Goal: Information Seeking & Learning: Learn about a topic

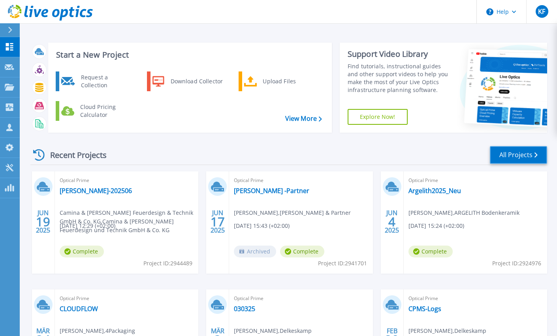
click at [514, 150] on link "All Projects" at bounding box center [518, 155] width 57 height 18
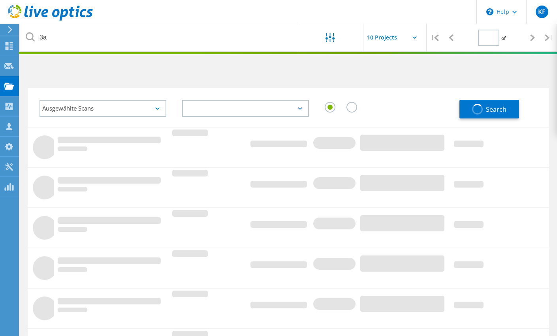
type input "1"
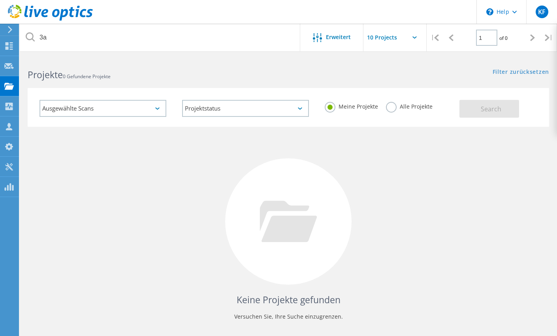
click at [391, 107] on label "Alle Projekte" at bounding box center [409, 106] width 47 height 8
click at [0, 0] on input "Alle Projekte" at bounding box center [0, 0] width 0 height 0
click at [497, 108] on span "Search" at bounding box center [490, 109] width 21 height 9
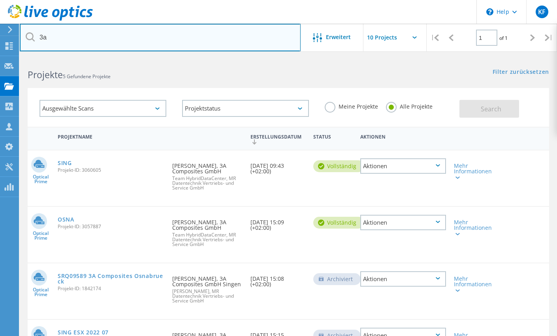
click at [73, 44] on input "3a" at bounding box center [160, 38] width 281 height 28
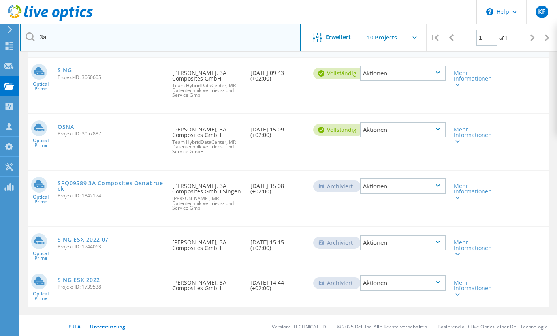
scroll to position [95, 0]
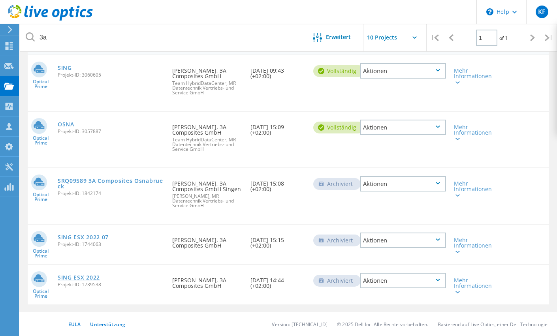
click at [84, 279] on link "SING ESX 2022" at bounding box center [79, 278] width 42 height 6
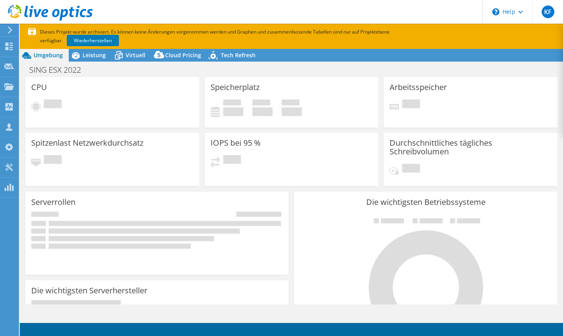
select select "USD"
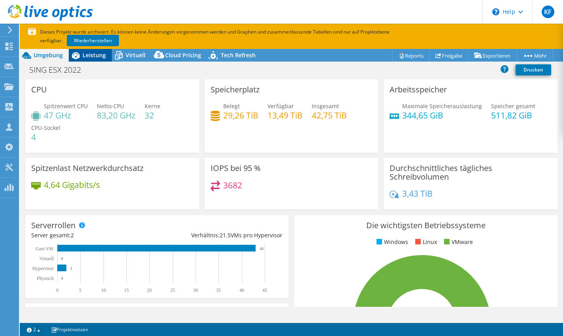
click at [86, 55] on span "Leistung" at bounding box center [94, 55] width 23 height 8
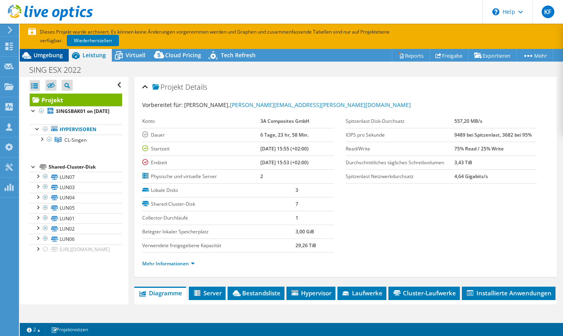
click at [41, 57] on span "Umgebung" at bounding box center [48, 55] width 29 height 8
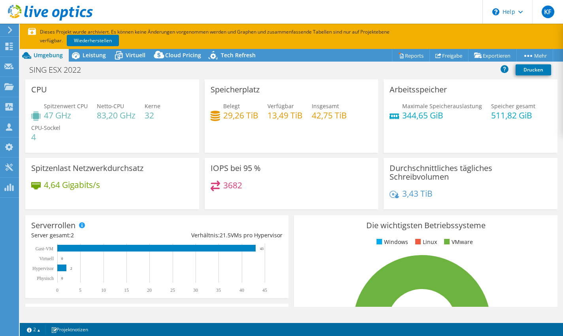
drag, startPoint x: 122, startPoint y: 243, endPoint x: 319, endPoint y: 143, distance: 220.4
click at [319, 143] on div "Speicherplatz Belegt 29,26 TiB Verfügbar 13,49 TiB Insgesamt 42,75 TiB" at bounding box center [292, 115] width 174 height 73
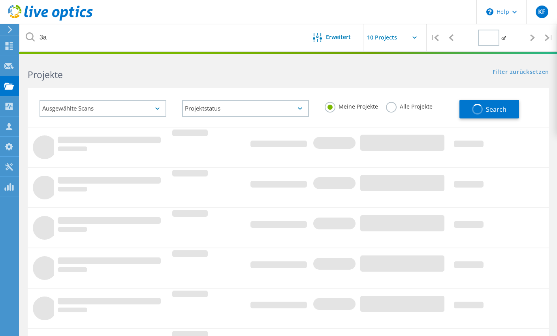
type input "1"
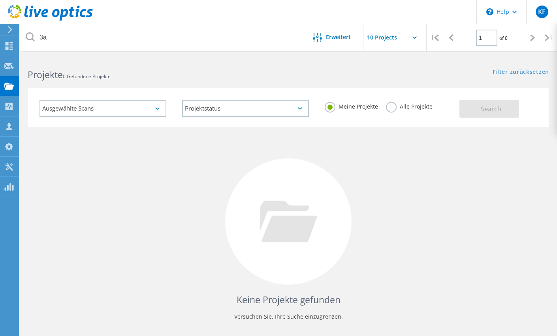
click at [392, 106] on label "Alle Projekte" at bounding box center [409, 106] width 47 height 8
click at [0, 0] on input "Alle Projekte" at bounding box center [0, 0] width 0 height 0
click at [472, 119] on div "Ausgewählte Scans Projektstatus Wird durchgeführt vollständig Veröffentlicht am…" at bounding box center [288, 107] width 521 height 39
click at [472, 114] on button "Search" at bounding box center [489, 109] width 60 height 18
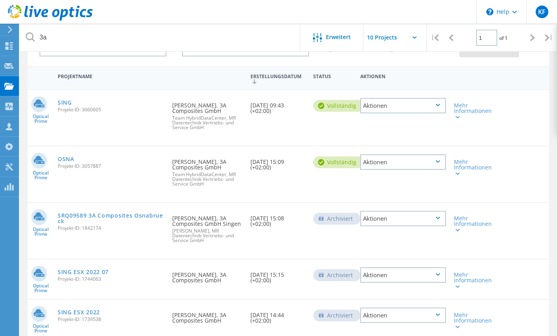
scroll to position [95, 0]
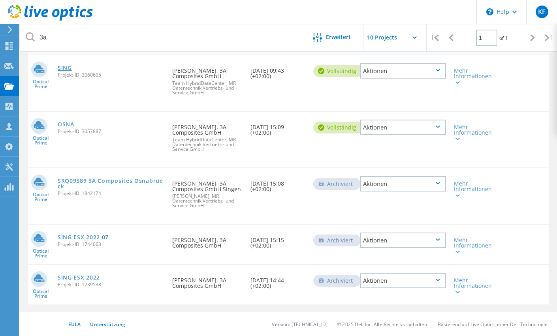
click at [72, 70] on link "SING" at bounding box center [65, 68] width 14 height 6
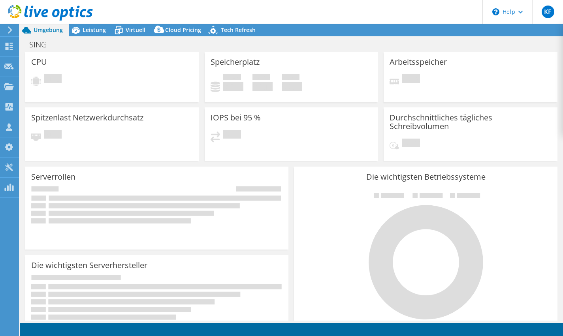
select select "EUFrankfurt"
select select "EUR"
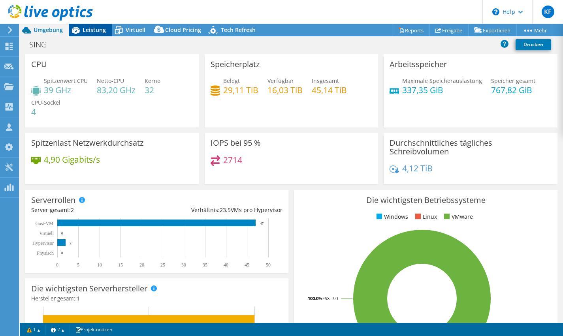
click at [82, 27] on icon at bounding box center [76, 30] width 14 height 14
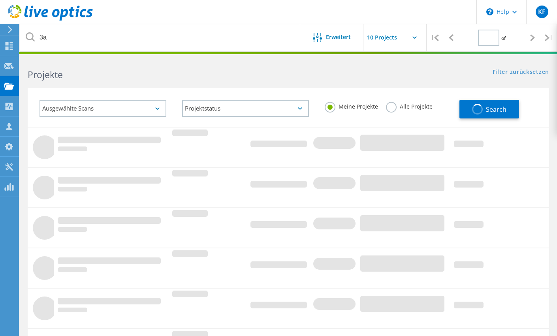
type input "1"
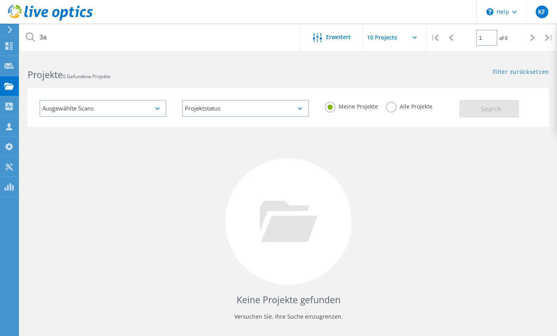
click at [392, 108] on label "Alle Projekte" at bounding box center [409, 106] width 47 height 8
click at [0, 0] on input "Alle Projekte" at bounding box center [0, 0] width 0 height 0
click at [470, 107] on button "Search" at bounding box center [489, 109] width 60 height 18
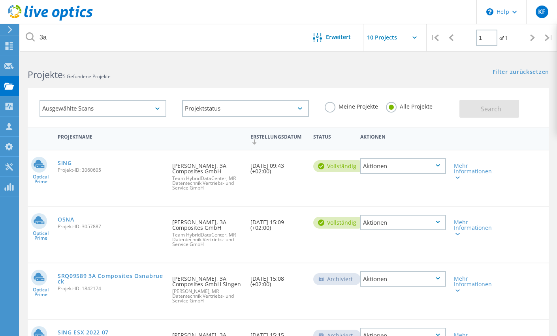
click at [74, 218] on link "OSNA" at bounding box center [66, 220] width 17 height 6
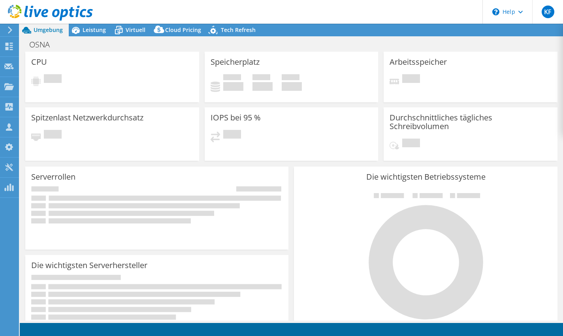
select select "EUFrankfurt"
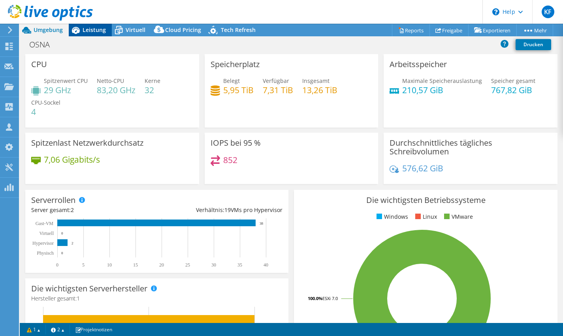
click at [82, 31] on icon at bounding box center [76, 30] width 14 height 14
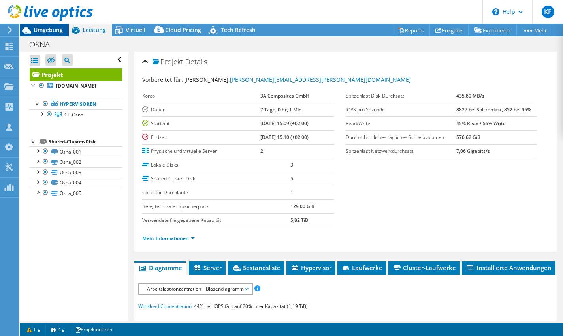
click at [47, 26] on span "Umgebung" at bounding box center [48, 30] width 29 height 8
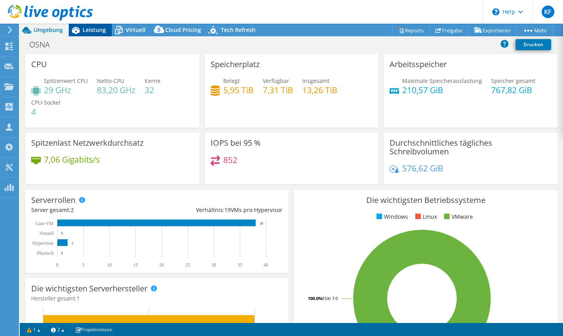
click at [90, 26] on span "Leistung" at bounding box center [94, 30] width 23 height 8
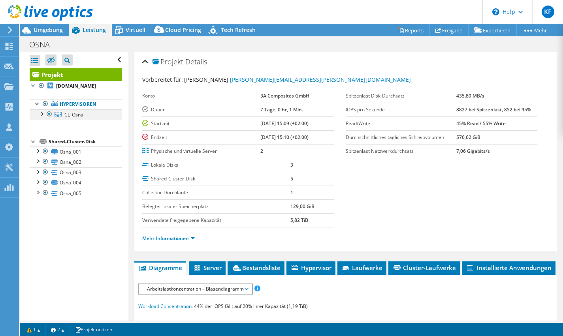
click at [41, 114] on div at bounding box center [42, 113] width 8 height 8
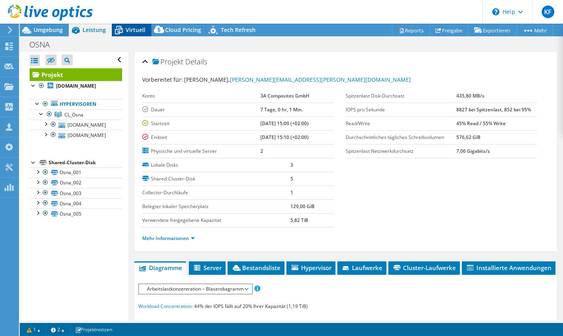
click at [134, 32] on span "Virtuell" at bounding box center [136, 30] width 20 height 8
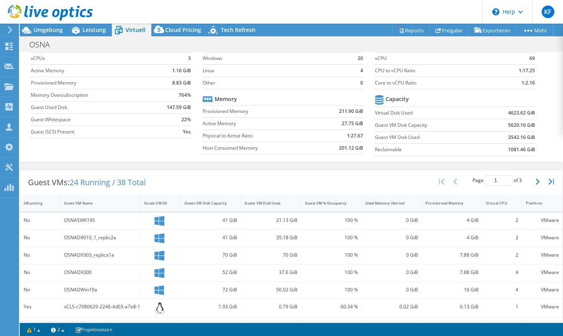
scroll to position [37, 0]
click at [184, 30] on span "Cloud Pricing" at bounding box center [183, 30] width 36 height 8
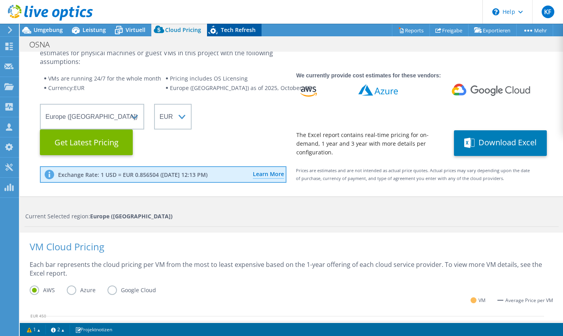
click at [221, 29] on span "Tech Refresh" at bounding box center [238, 30] width 35 height 8
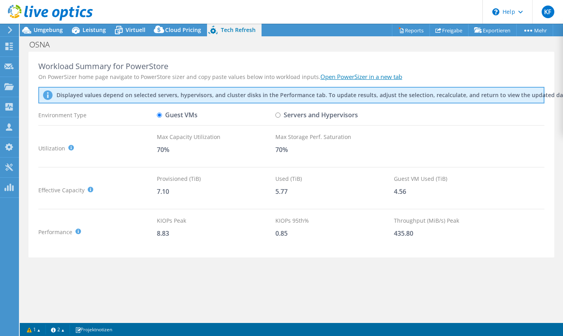
scroll to position [0, 0]
click at [177, 25] on div "Cloud Pricing" at bounding box center [179, 30] width 56 height 13
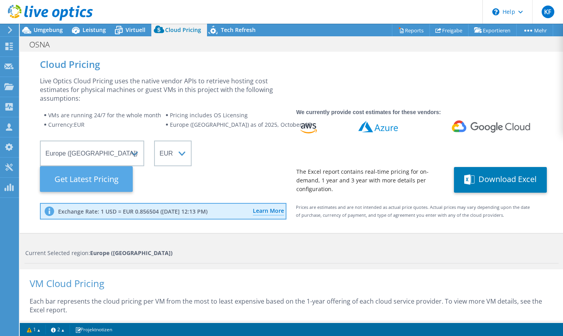
click at [94, 178] on Latest "Get Latest Pricing" at bounding box center [86, 179] width 93 height 26
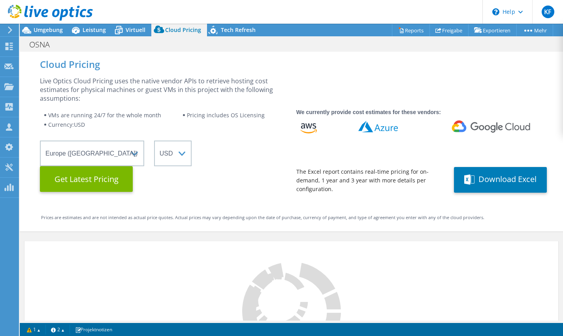
select select "EUR"
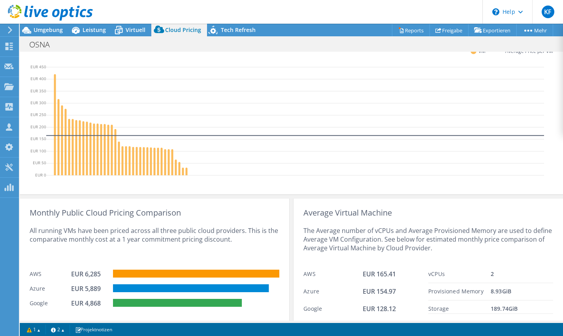
scroll to position [312, 0]
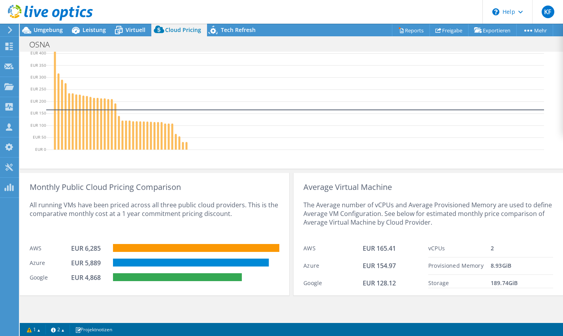
drag, startPoint x: 521, startPoint y: 281, endPoint x: 489, endPoint y: 284, distance: 31.7
click at [503, 282] on div "189.74 GiB" at bounding box center [521, 283] width 62 height 9
click at [469, 287] on div "Storage" at bounding box center [459, 283] width 62 height 9
click at [214, 261] on rect at bounding box center [191, 263] width 156 height 8
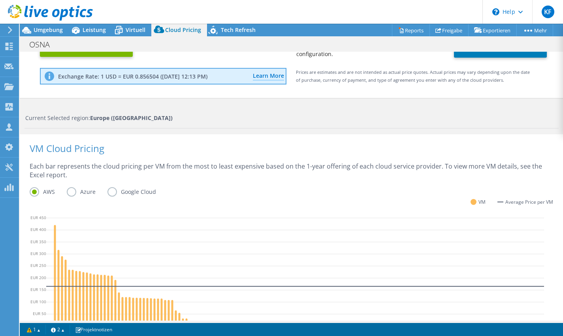
scroll to position [114, 0]
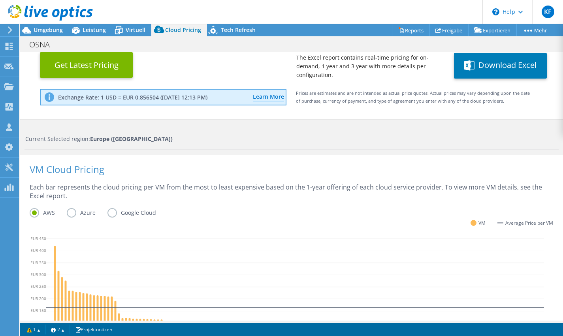
click at [72, 215] on label "Azure" at bounding box center [87, 212] width 41 height 9
click at [0, 0] on input "Azure" at bounding box center [0, 0] width 0 height 0
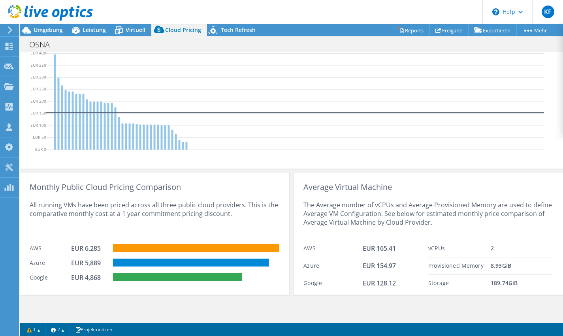
scroll to position [272, 0]
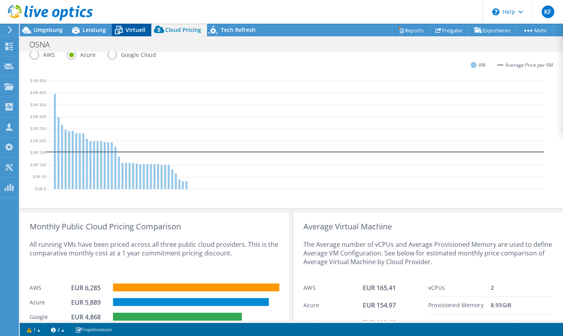
click at [123, 27] on icon at bounding box center [119, 30] width 14 height 14
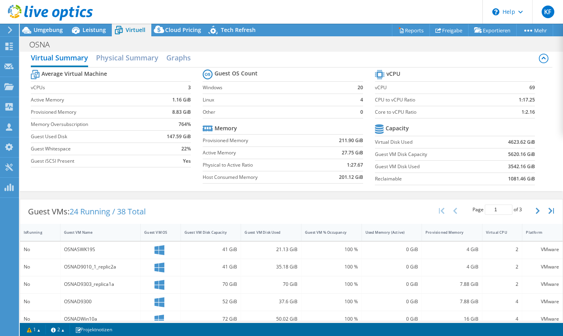
scroll to position [0, 0]
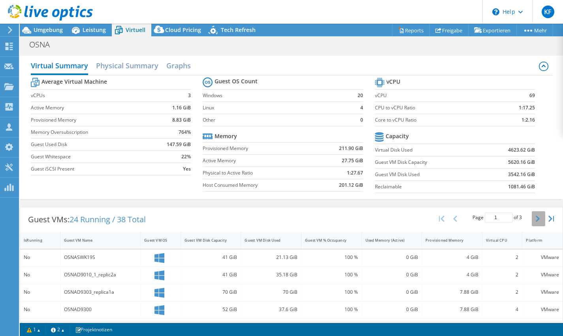
click at [535, 217] on icon "button" at bounding box center [537, 219] width 4 height 6
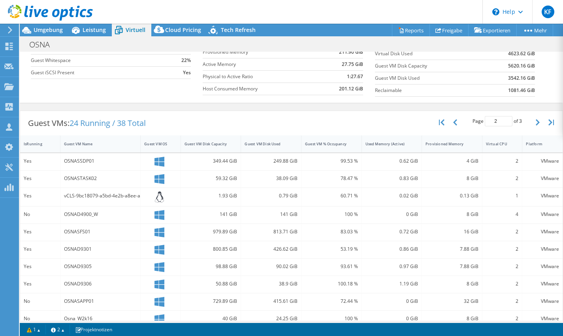
scroll to position [37, 0]
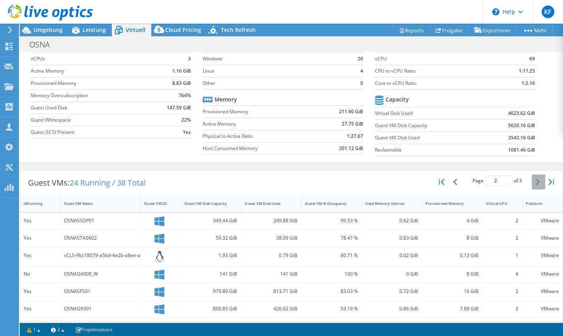
click at [535, 182] on icon "button" at bounding box center [537, 182] width 4 height 6
type input "3"
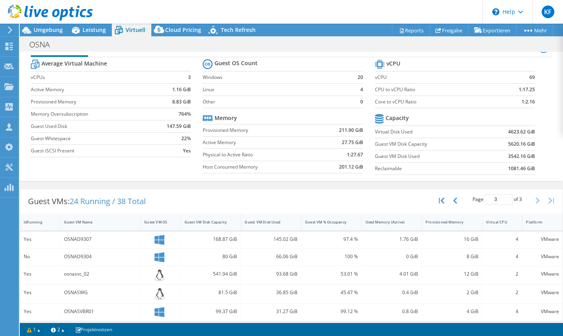
scroll to position [0, 0]
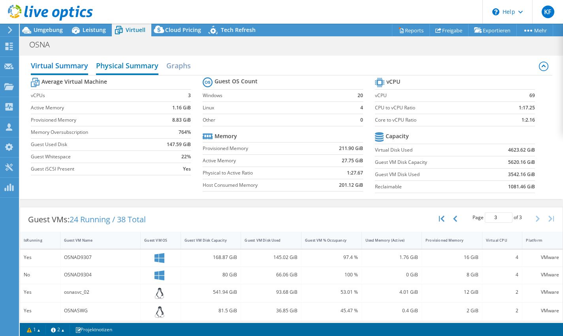
click at [126, 64] on h2 "Physical Summary" at bounding box center [127, 66] width 62 height 17
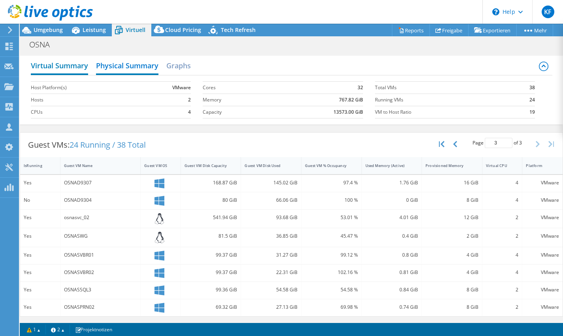
click at [68, 66] on h2 "Virtual Summary" at bounding box center [59, 66] width 57 height 17
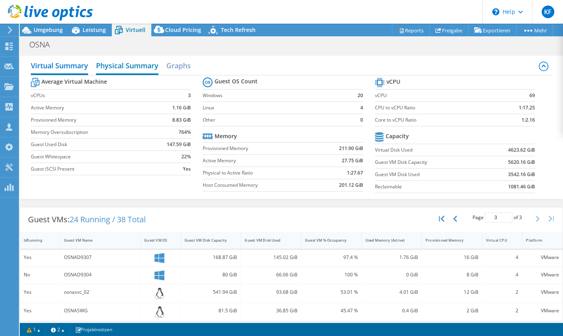
click at [123, 65] on h2 "Physical Summary" at bounding box center [127, 66] width 62 height 17
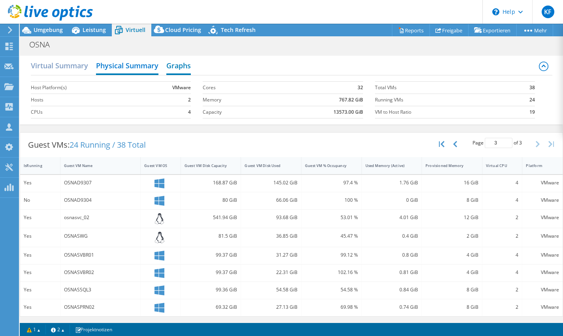
click at [173, 62] on h2 "Graphs" at bounding box center [178, 66] width 24 height 17
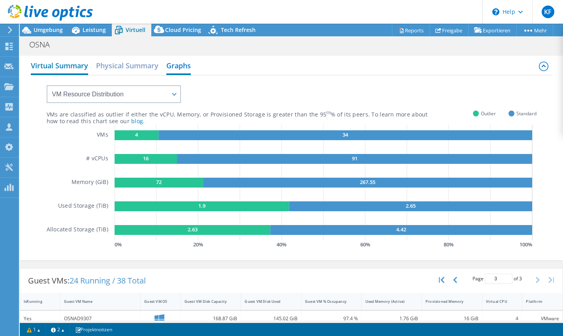
click at [48, 68] on h2 "Virtual Summary" at bounding box center [59, 66] width 57 height 17
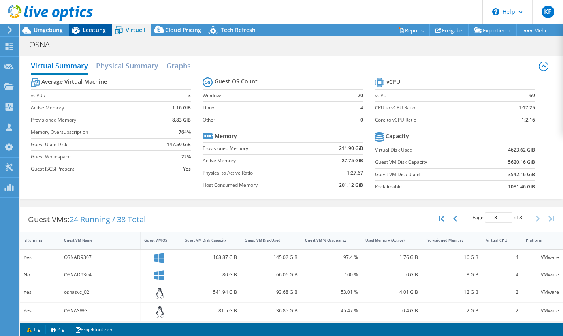
click at [80, 32] on icon at bounding box center [76, 30] width 14 height 14
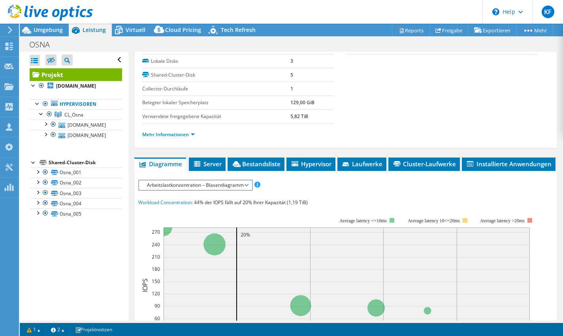
scroll to position [126, 0]
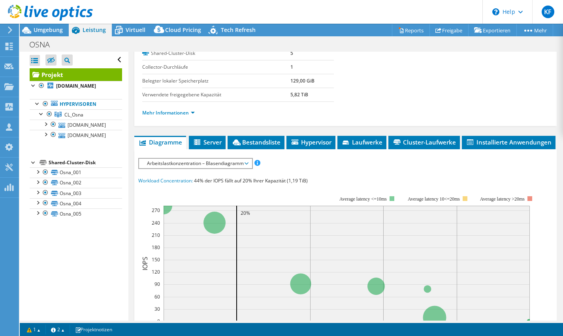
click at [251, 169] on div "Arbeitslastkonzentration – Blasendiagramm IOPS pro Sekunde Disk-Durchsatz IO-Si…" at bounding box center [195, 163] width 114 height 11
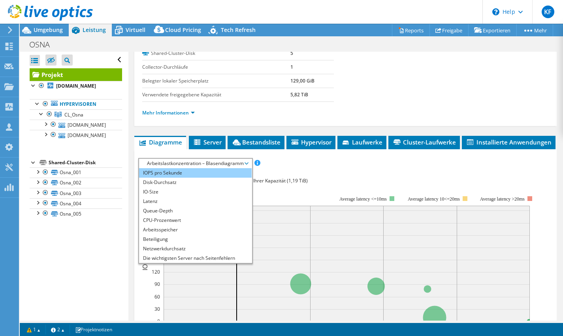
click at [190, 178] on li "IOPS pro Sekunde" at bounding box center [195, 172] width 113 height 9
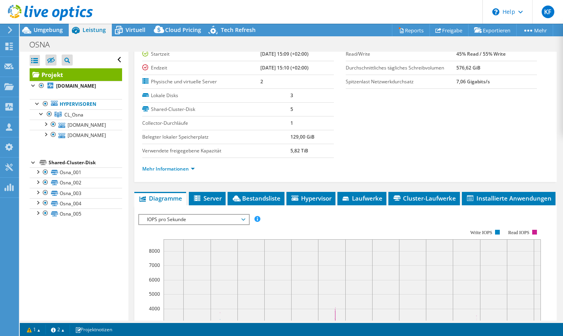
scroll to position [79, 0]
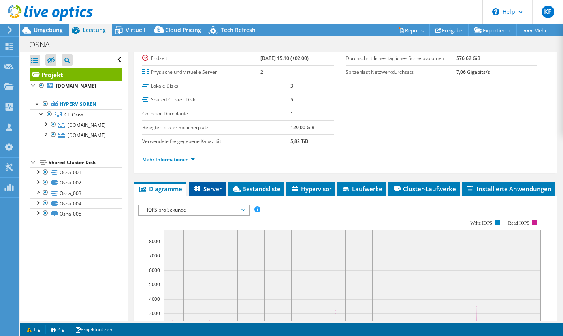
click at [206, 190] on span "Server" at bounding box center [207, 189] width 29 height 8
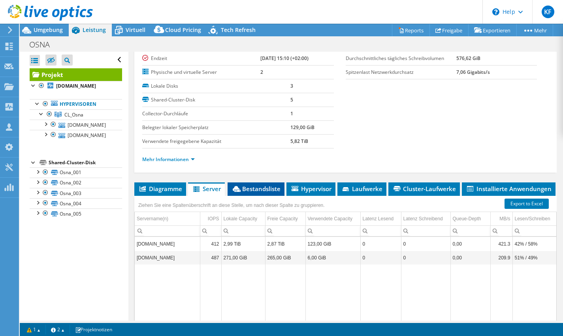
click at [266, 189] on span "Bestandsliste" at bounding box center [255, 189] width 49 height 8
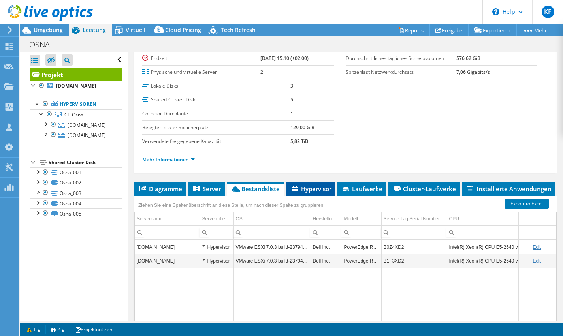
click at [319, 188] on span "Hypervisor" at bounding box center [310, 189] width 41 height 8
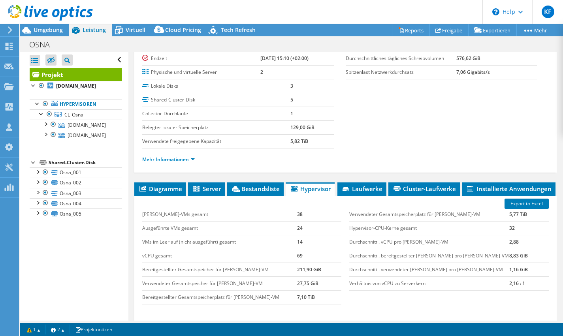
scroll to position [118, 0]
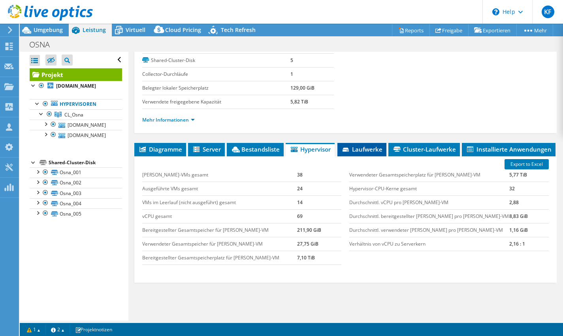
click at [374, 153] on span "Laufwerke" at bounding box center [361, 149] width 41 height 8
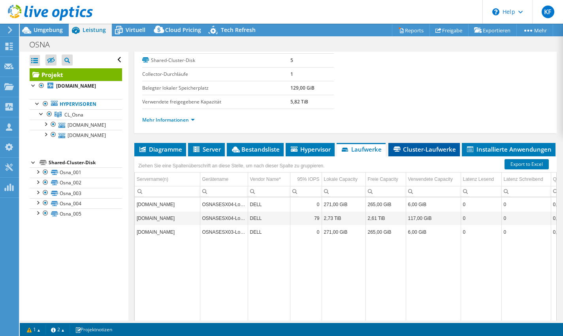
click at [417, 148] on span "Cluster-Laufwerke" at bounding box center [424, 149] width 64 height 8
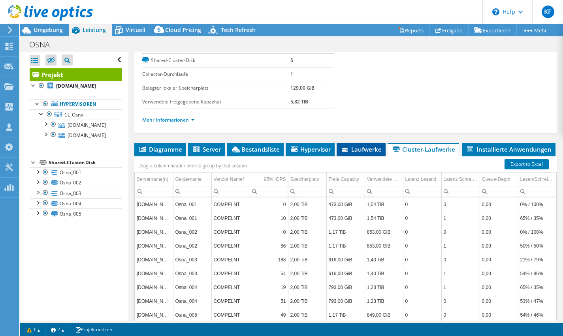
click at [359, 153] on li "Laufwerke" at bounding box center [360, 149] width 49 height 13
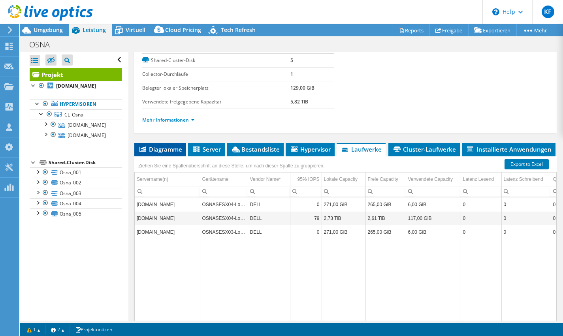
click at [160, 147] on span "Diagramme" at bounding box center [160, 149] width 44 height 8
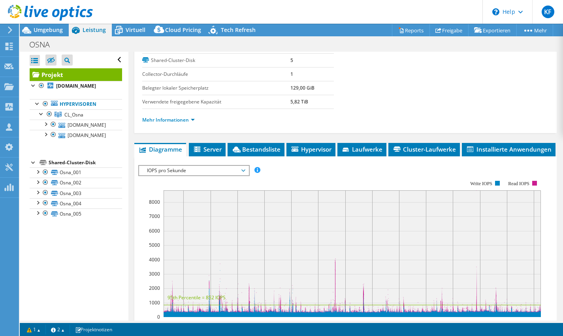
click at [45, 314] on div "Alle öffnen Alle schließen Ausgeschlossene Knoten verbergen Projektbaumfilter" at bounding box center [74, 186] width 108 height 269
click at [71, 190] on link "Osna_003" at bounding box center [76, 193] width 92 height 10
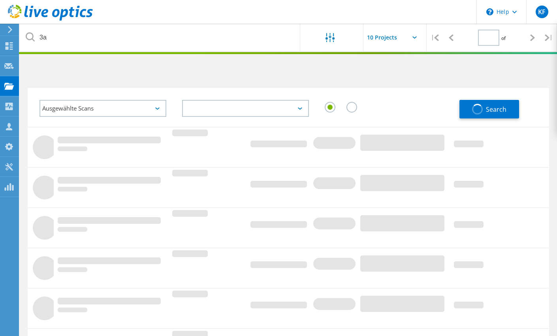
type input "1"
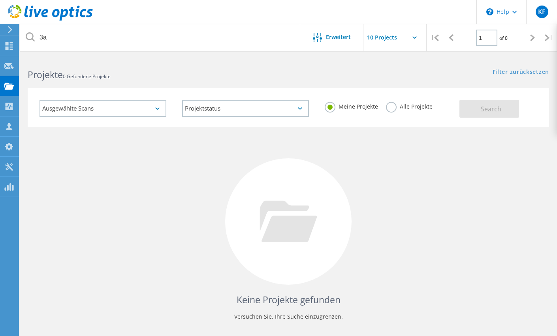
click at [393, 109] on label "Alle Projekte" at bounding box center [409, 106] width 47 height 8
click at [0, 0] on input "Alle Projekte" at bounding box center [0, 0] width 0 height 0
click at [489, 110] on span "Search" at bounding box center [490, 109] width 21 height 9
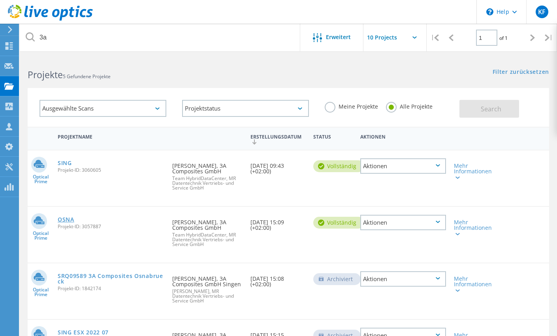
click at [74, 217] on link "OSNA" at bounding box center [66, 220] width 17 height 6
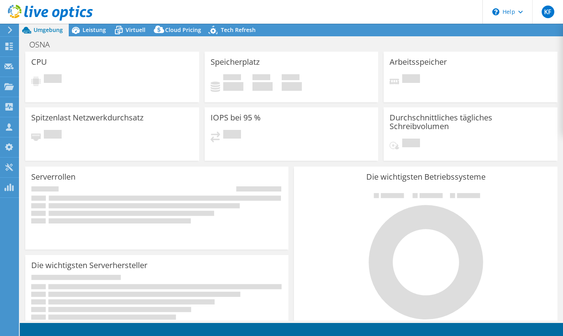
select select "EUFrankfurt"
select select "EUR"
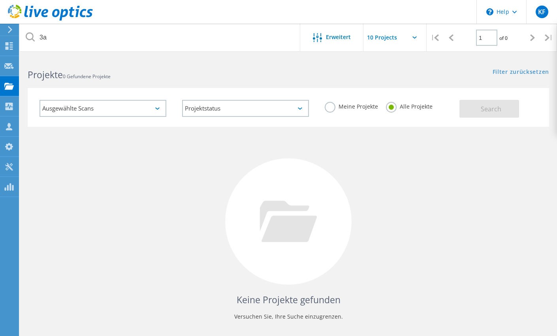
click at [333, 107] on label "Meine Projekte" at bounding box center [351, 106] width 53 height 8
click at [0, 0] on input "Meine Projekte" at bounding box center [0, 0] width 0 height 0
click at [389, 109] on label "Alle Projekte" at bounding box center [409, 106] width 47 height 8
click at [0, 0] on input "Alle Projekte" at bounding box center [0, 0] width 0 height 0
click at [469, 109] on button "Search" at bounding box center [489, 109] width 60 height 18
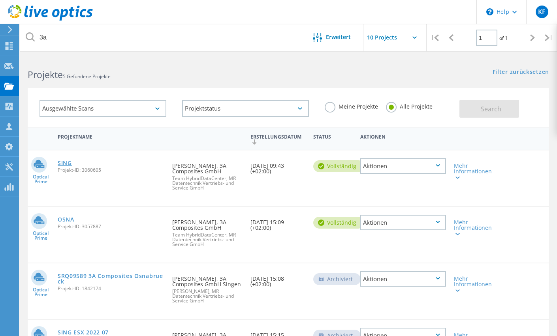
click at [72, 162] on link "SING" at bounding box center [65, 163] width 14 height 6
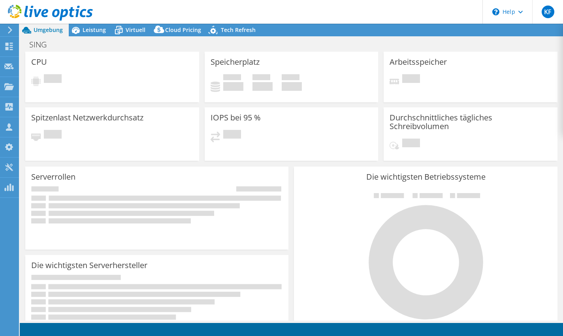
select select "EUFrankfurt"
select select "EUR"
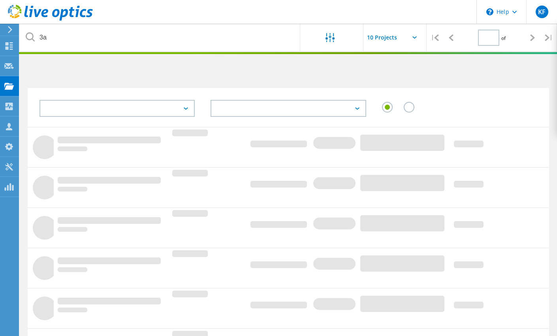
type input "1"
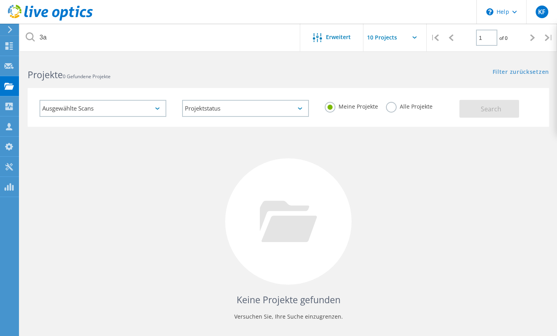
click at [386, 102] on label "Alle Projekte" at bounding box center [409, 106] width 47 height 8
click at [0, 0] on input "Alle Projekte" at bounding box center [0, 0] width 0 height 0
click at [469, 110] on button "Search" at bounding box center [489, 109] width 60 height 18
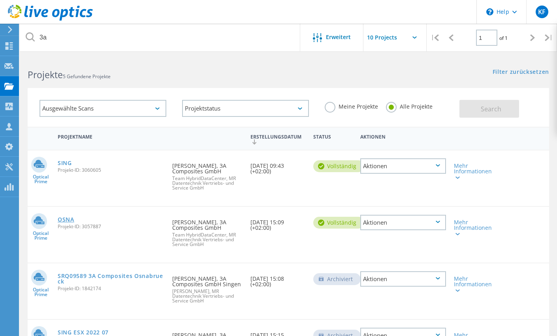
click at [74, 220] on link "OSNA" at bounding box center [66, 220] width 17 height 6
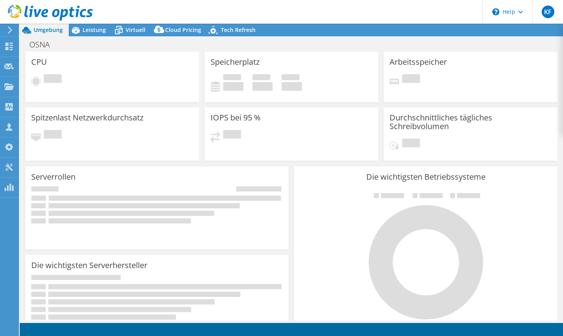
select select "EUFrankfurt"
select select "EUR"
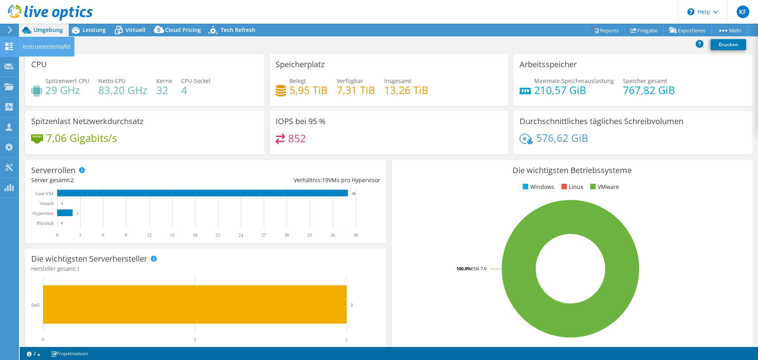
click at [9, 46] on icon at bounding box center [8, 47] width 9 height 8
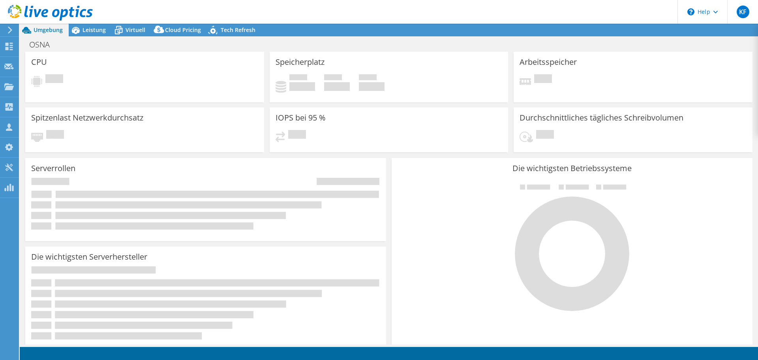
select select "EUFrankfurt"
select select "EUR"
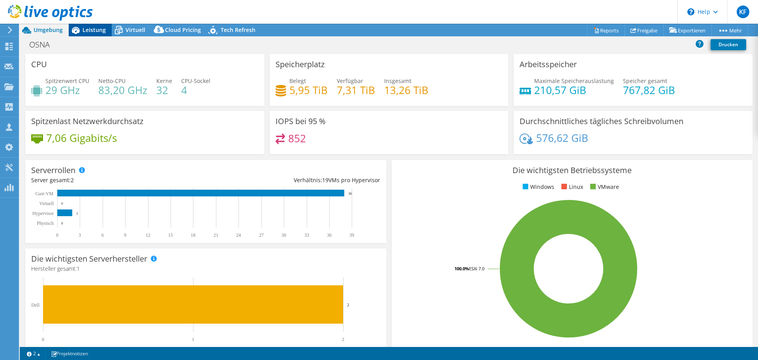
click at [102, 28] on span "Leistung" at bounding box center [94, 30] width 23 height 8
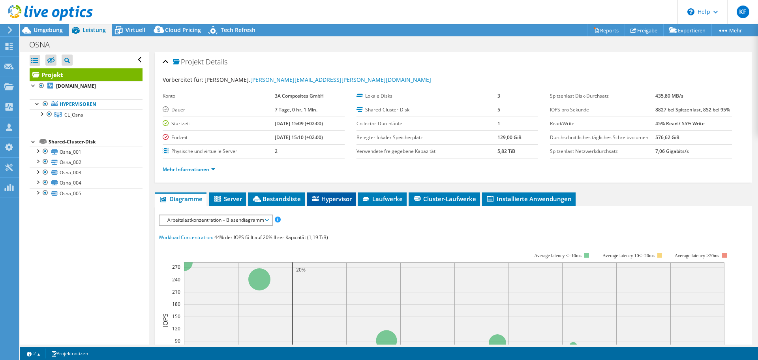
click at [330, 199] on span "Hypervisor" at bounding box center [331, 199] width 41 height 8
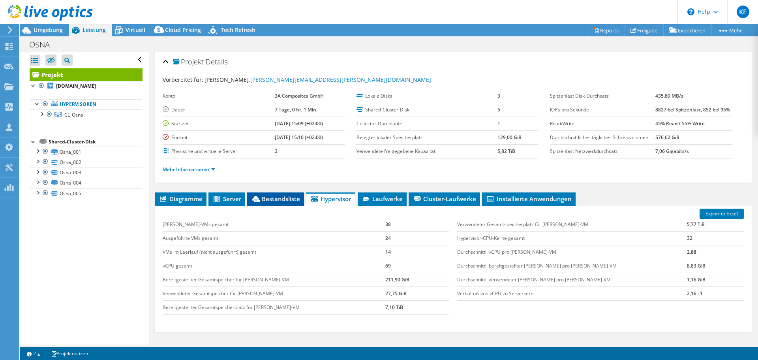
click at [273, 200] on span "Bestandsliste" at bounding box center [275, 199] width 49 height 8
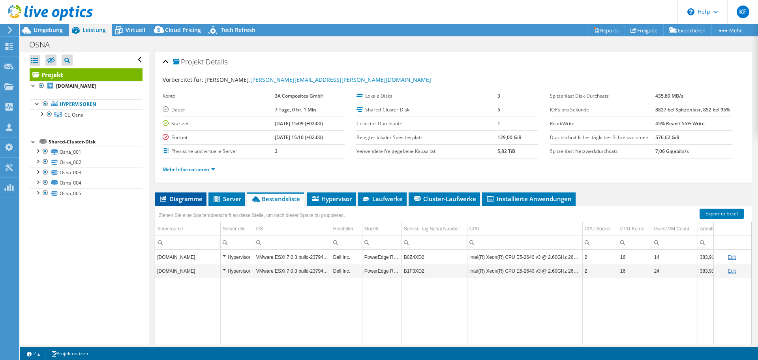
click at [185, 198] on span "Diagramme" at bounding box center [181, 199] width 44 height 8
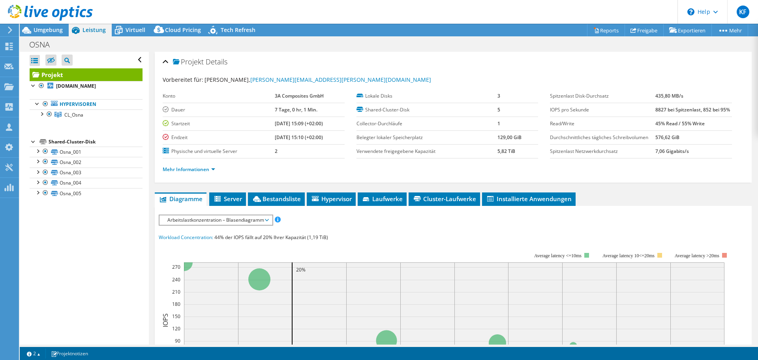
click at [263, 220] on span "Arbeitslastkonzentration – Blasendiagramm" at bounding box center [215, 219] width 105 height 9
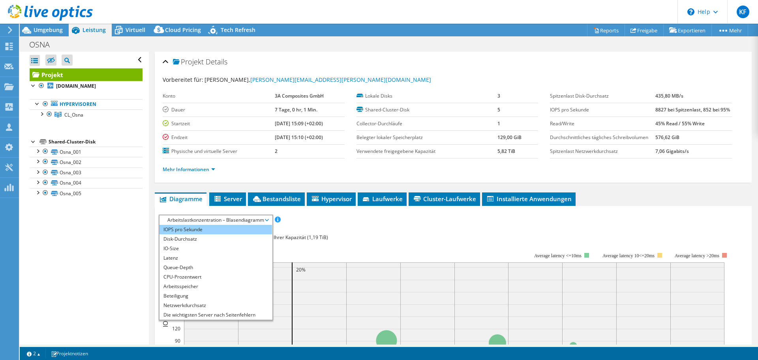
click at [201, 229] on li "IOPS pro Sekunde" at bounding box center [216, 229] width 113 height 9
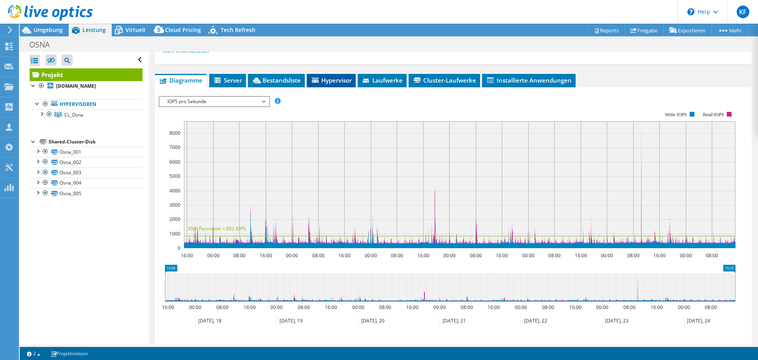
scroll to position [39, 0]
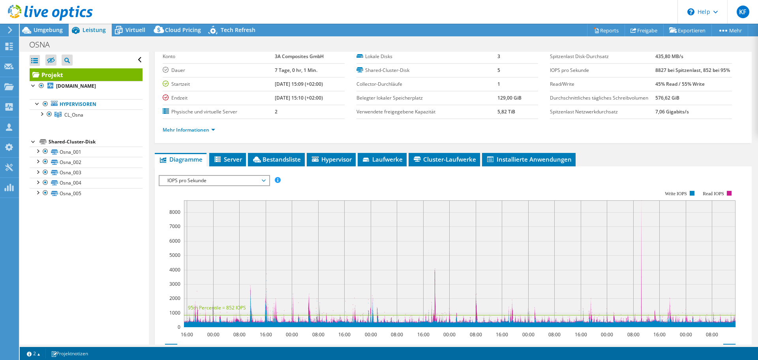
click at [265, 182] on span "IOPS pro Sekunde" at bounding box center [213, 180] width 101 height 9
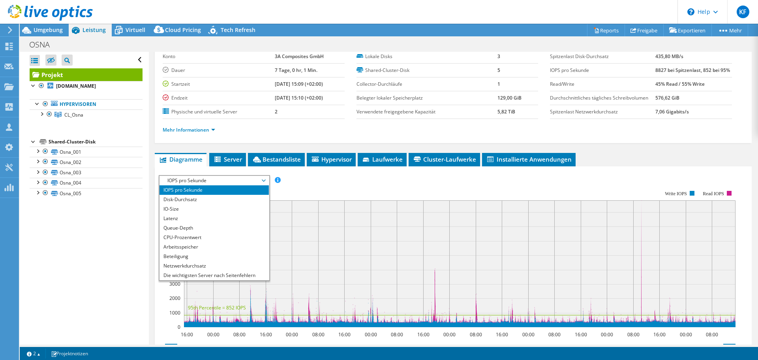
click at [265, 182] on span "IOPS pro Sekunde" at bounding box center [213, 180] width 101 height 9
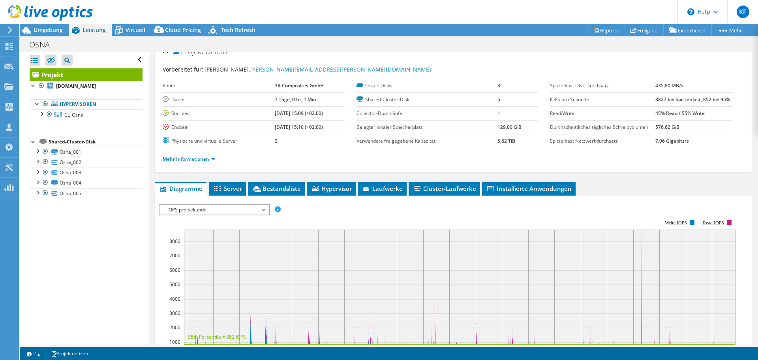
scroll to position [0, 0]
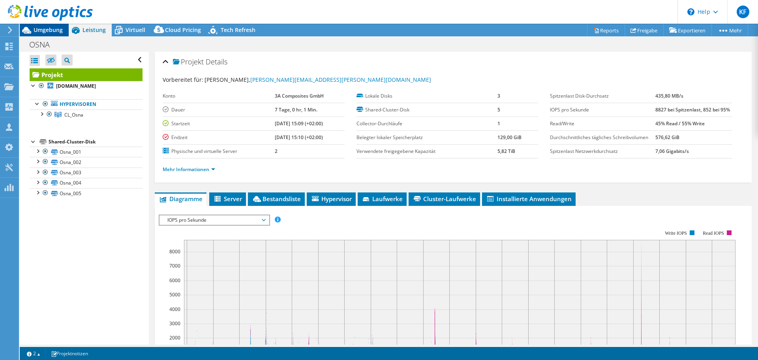
click at [45, 29] on span "Umgebung" at bounding box center [48, 30] width 29 height 8
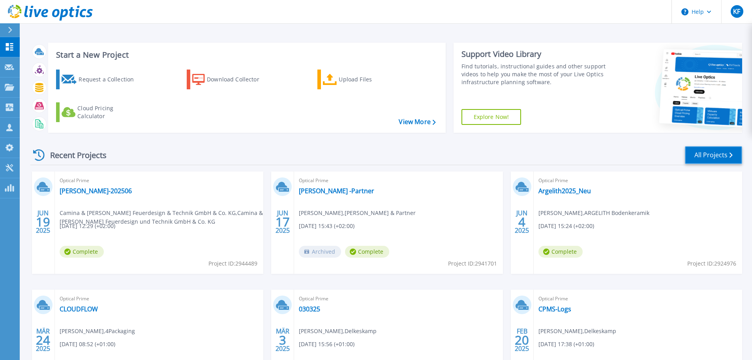
click at [711, 152] on link "All Projects" at bounding box center [713, 155] width 57 height 18
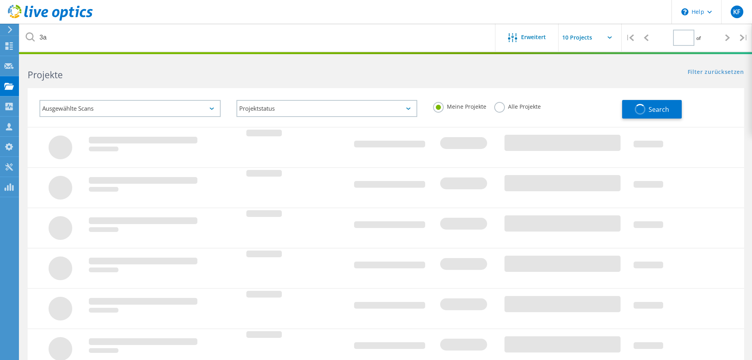
type input "1"
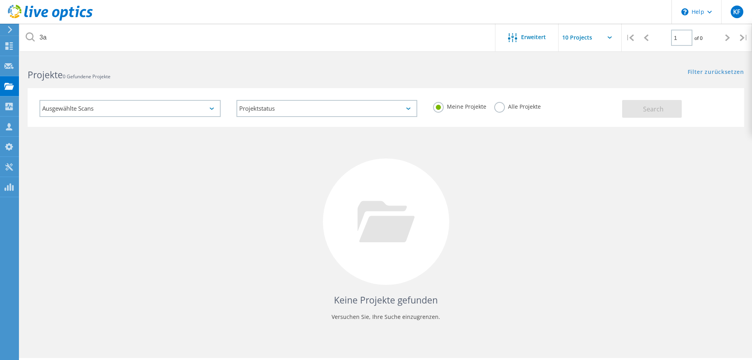
click at [499, 109] on label "Alle Projekte" at bounding box center [517, 106] width 47 height 8
click at [0, 0] on input "Alle Projekte" at bounding box center [0, 0] width 0 height 0
click at [83, 78] on span "0 Gefundene Projekte" at bounding box center [87, 76] width 48 height 7
click at [651, 111] on span "Search" at bounding box center [653, 109] width 21 height 9
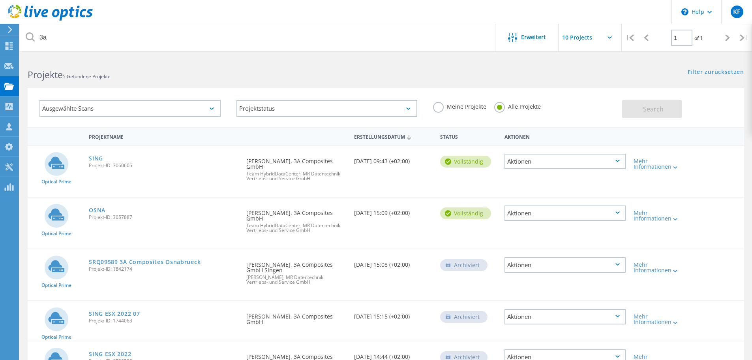
click at [93, 81] on h2 "Projekte 5 Gefundene Projekte" at bounding box center [203, 74] width 350 height 13
click at [98, 158] on link "SING" at bounding box center [96, 159] width 14 height 6
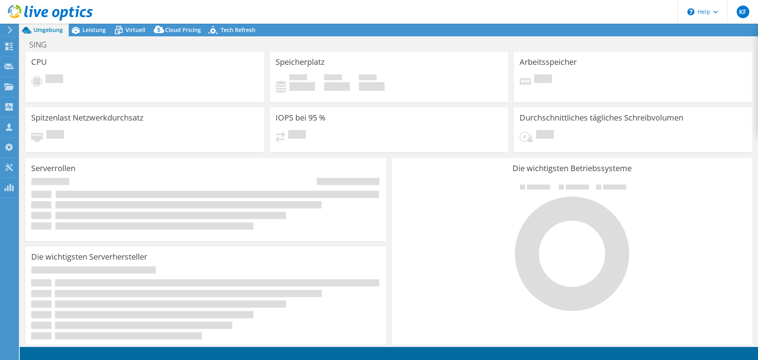
select select "EUFrankfurt"
select select "EUR"
